Goal: Task Accomplishment & Management: Use online tool/utility

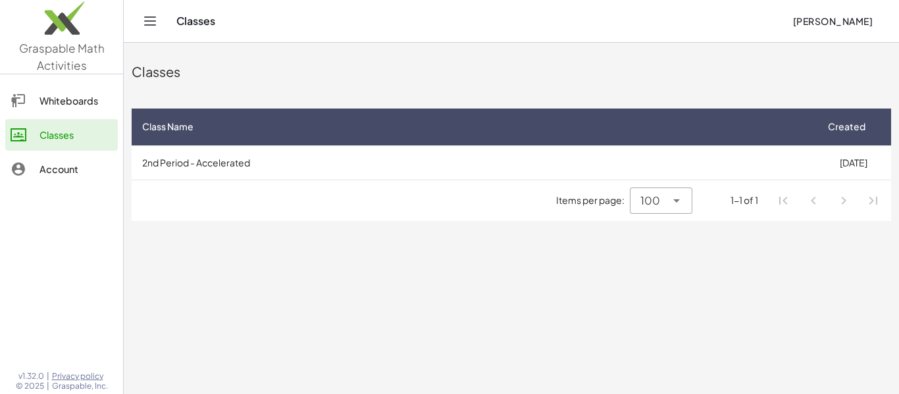
click at [831, 20] on span "[PERSON_NAME]" at bounding box center [832, 21] width 80 height 12
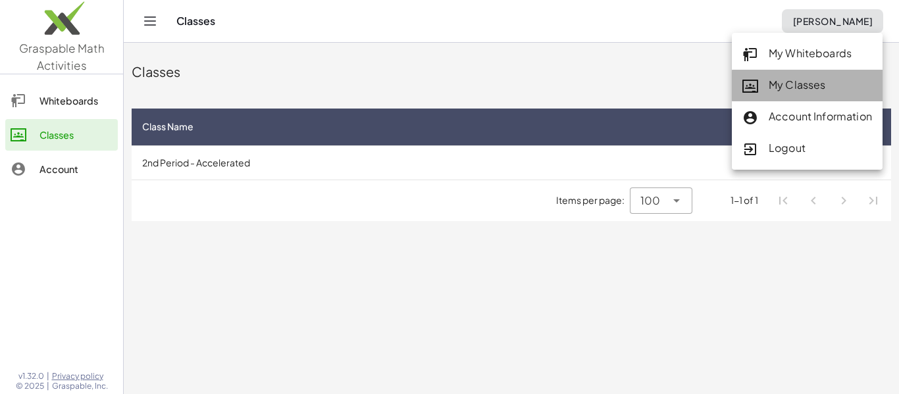
click at [791, 89] on div "My Classes" at bounding box center [807, 85] width 130 height 17
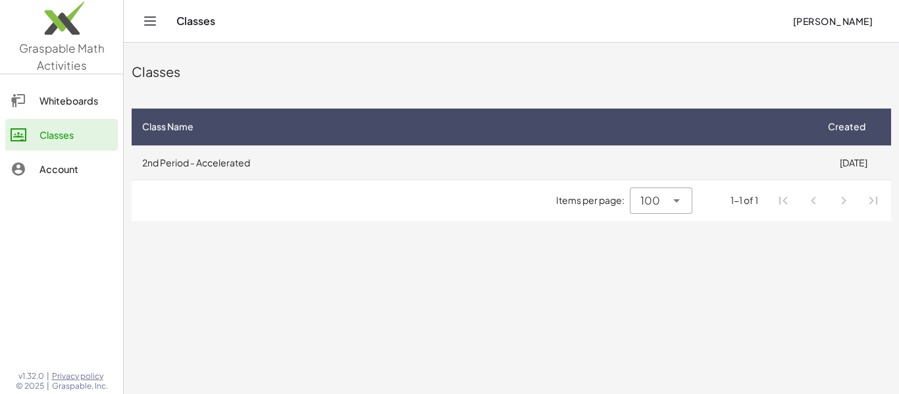
click at [325, 169] on td "2nd Period - Accelerated" at bounding box center [473, 162] width 683 height 34
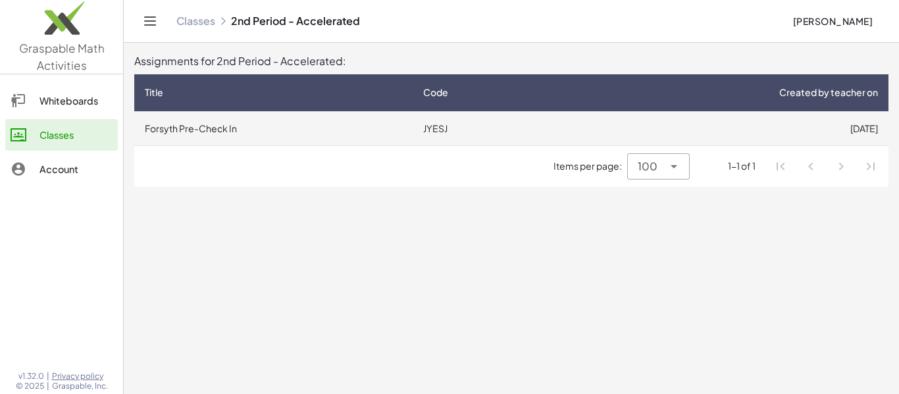
click at [301, 130] on td "Forsyth Pre-Check In" at bounding box center [273, 128] width 278 height 34
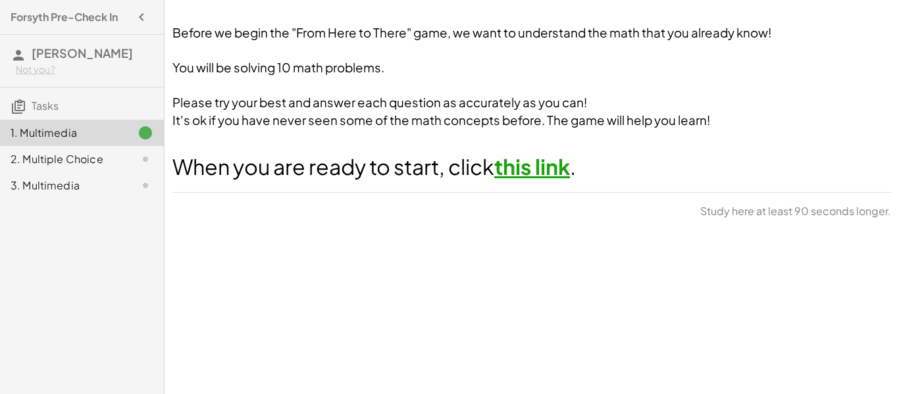
click at [545, 170] on link "this link" at bounding box center [532, 166] width 76 height 26
